Goal: Information Seeking & Learning: Learn about a topic

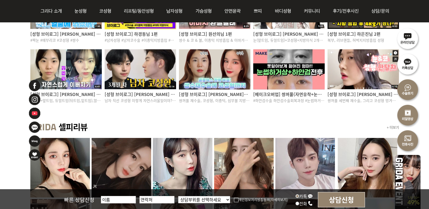
scroll to position [426, 0]
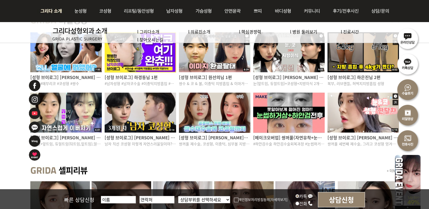
click at [55, 13] on img at bounding box center [52, 11] width 31 height 22
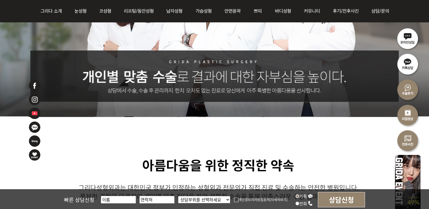
scroll to position [57, 0]
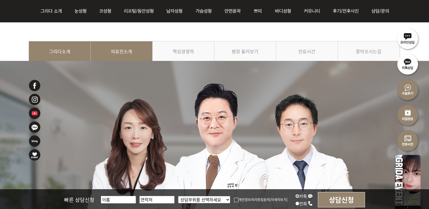
click at [111, 51] on link "의료진소개" at bounding box center [122, 54] width 62 height 26
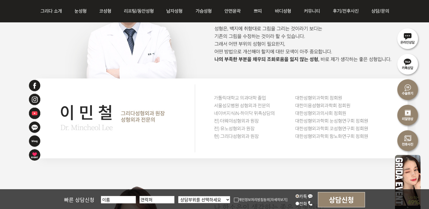
scroll to position [709, 0]
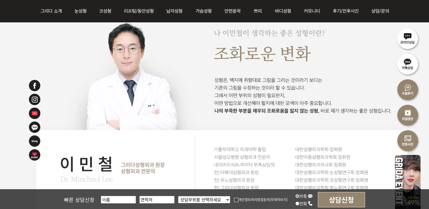
drag, startPoint x: 195, startPoint y: 93, endPoint x: 232, endPoint y: 24, distance: 77.2
